Goal: Understand process/instructions

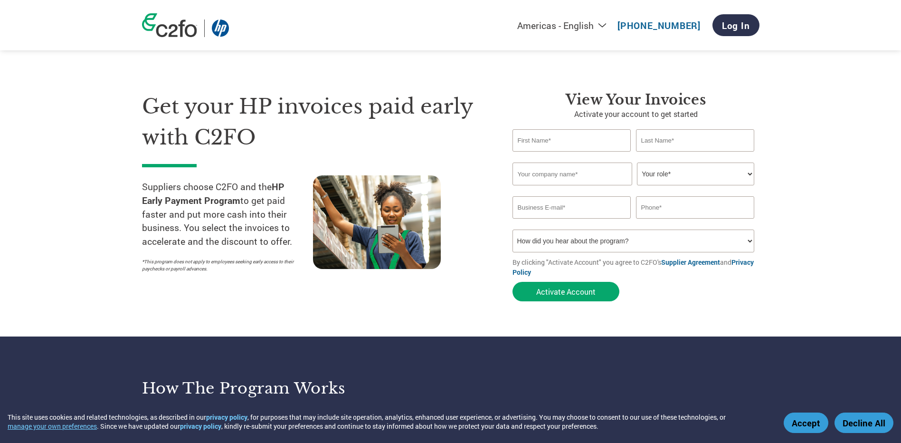
click at [732, 169] on select "Your role* CFO Controller Credit Manager Finance Director Treasurer CEO Preside…" at bounding box center [695, 173] width 117 height 23
click at [826, 202] on section "Get your HP invoices paid early with C2FO Suppliers choose C2FO and the HP Earl…" at bounding box center [450, 187] width 901 height 298
click at [735, 242] on select "How did you hear about the program? Received a letter Email Social Media Online…" at bounding box center [634, 240] width 242 height 23
click at [822, 210] on section "Get your HP invoices paid early with C2FO Suppliers choose C2FO and the HP Earl…" at bounding box center [450, 187] width 901 height 298
click at [571, 169] on input "text" at bounding box center [573, 173] width 120 height 23
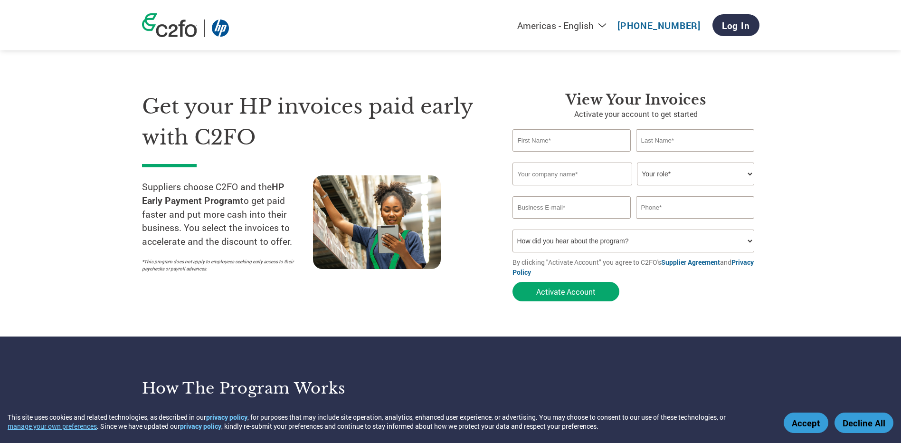
click at [893, 136] on section "Get your HP invoices paid early with C2FO Suppliers choose C2FO and the HP Earl…" at bounding box center [450, 187] width 901 height 298
click at [693, 261] on link "Supplier Agreement" at bounding box center [690, 261] width 59 height 9
